Goal: Information Seeking & Learning: Find specific page/section

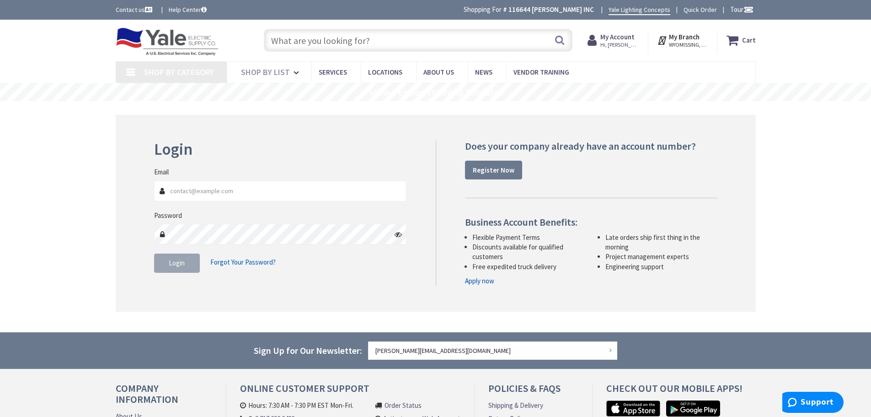
type input "[STREET_ADDRESS]"
type input "[PERSON_NAME][EMAIL_ADDRESS][DOMAIN_NAME]"
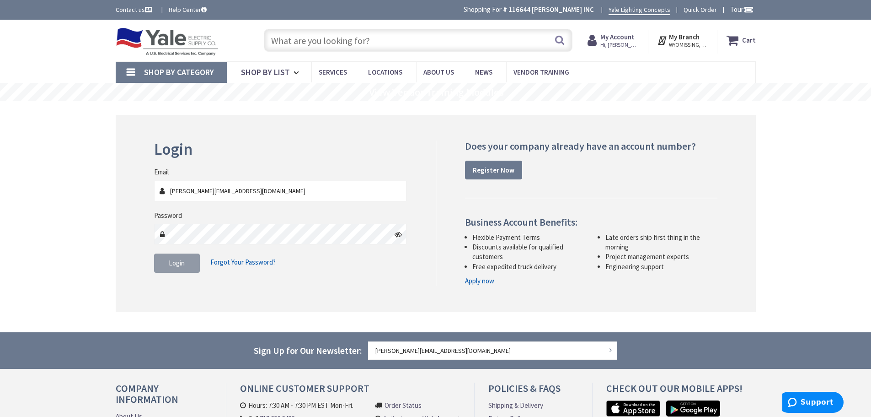
click at [161, 258] on button "Login" at bounding box center [177, 262] width 46 height 19
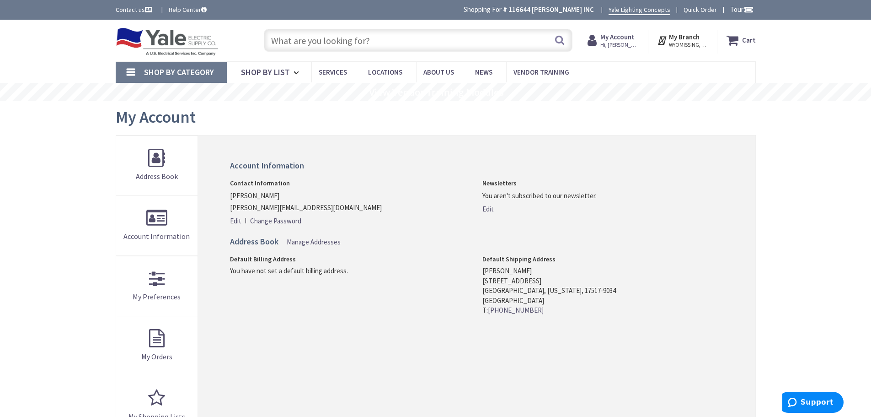
click at [335, 45] on input "text" at bounding box center [418, 40] width 309 height 23
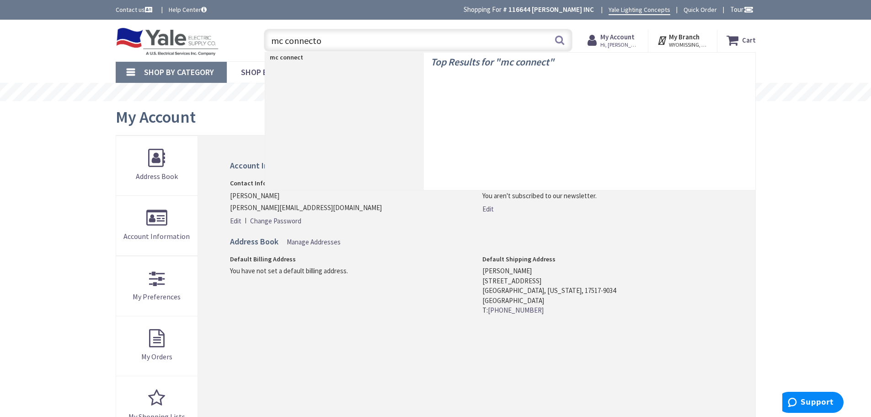
type input "mc connector"
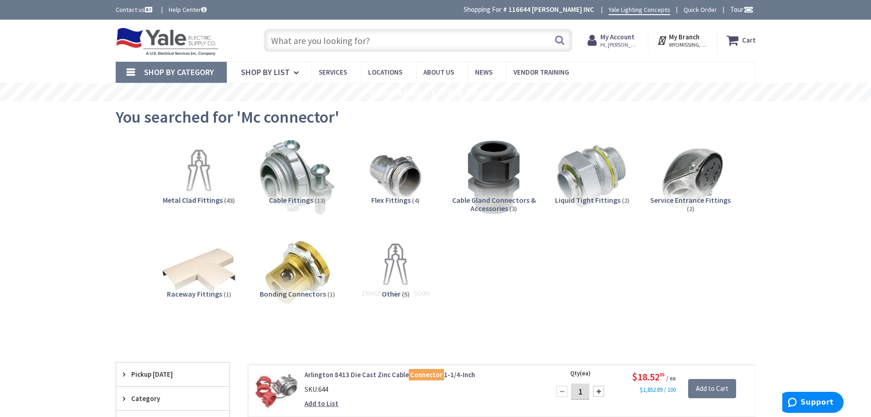
click at [296, 198] on span "Cable Fittings" at bounding box center [291, 199] width 44 height 9
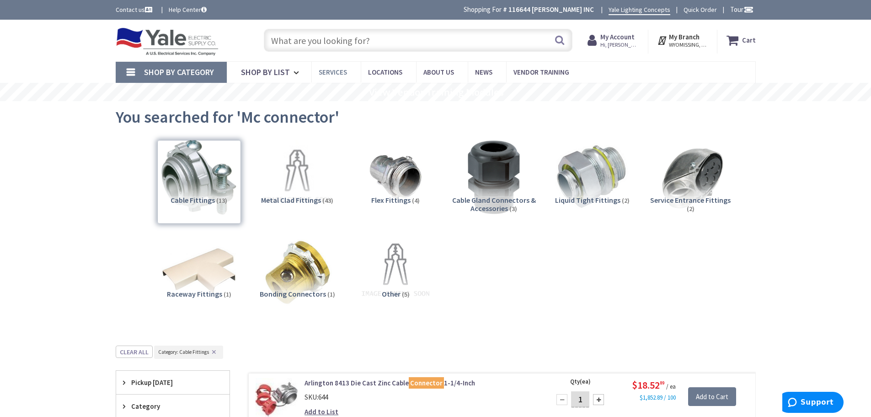
click at [327, 73] on span "Services" at bounding box center [333, 72] width 28 height 9
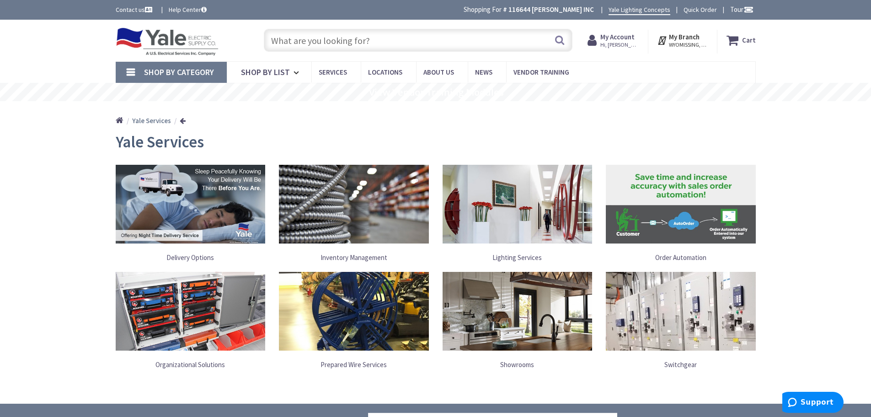
click at [330, 45] on input "text" at bounding box center [418, 40] width 309 height 23
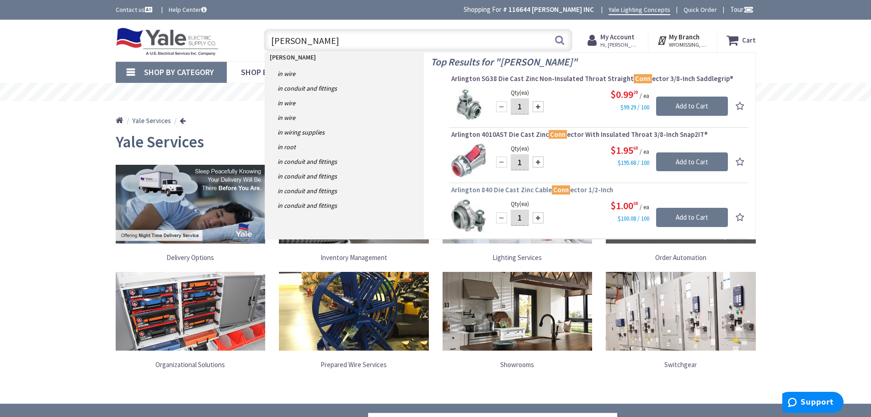
type input "mc conn"
click at [515, 191] on span "Arlington 840 Die Cast Zinc Cable Conn ector 1/2-Inch" at bounding box center [598, 189] width 295 height 9
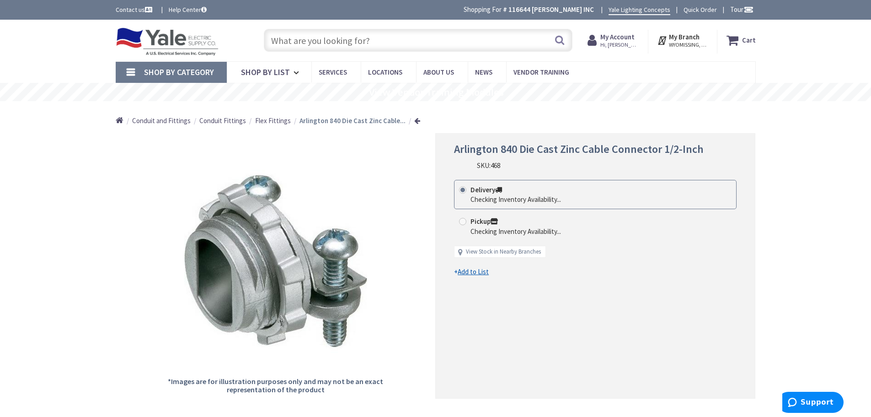
click at [279, 119] on span "Flex Fittings" at bounding box center [273, 120] width 36 height 9
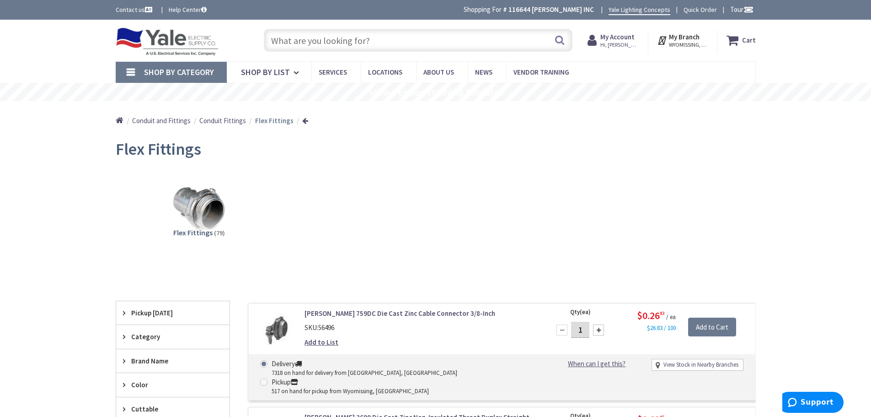
click at [302, 121] on link at bounding box center [305, 120] width 6 height 7
